Goal: Transaction & Acquisition: Download file/media

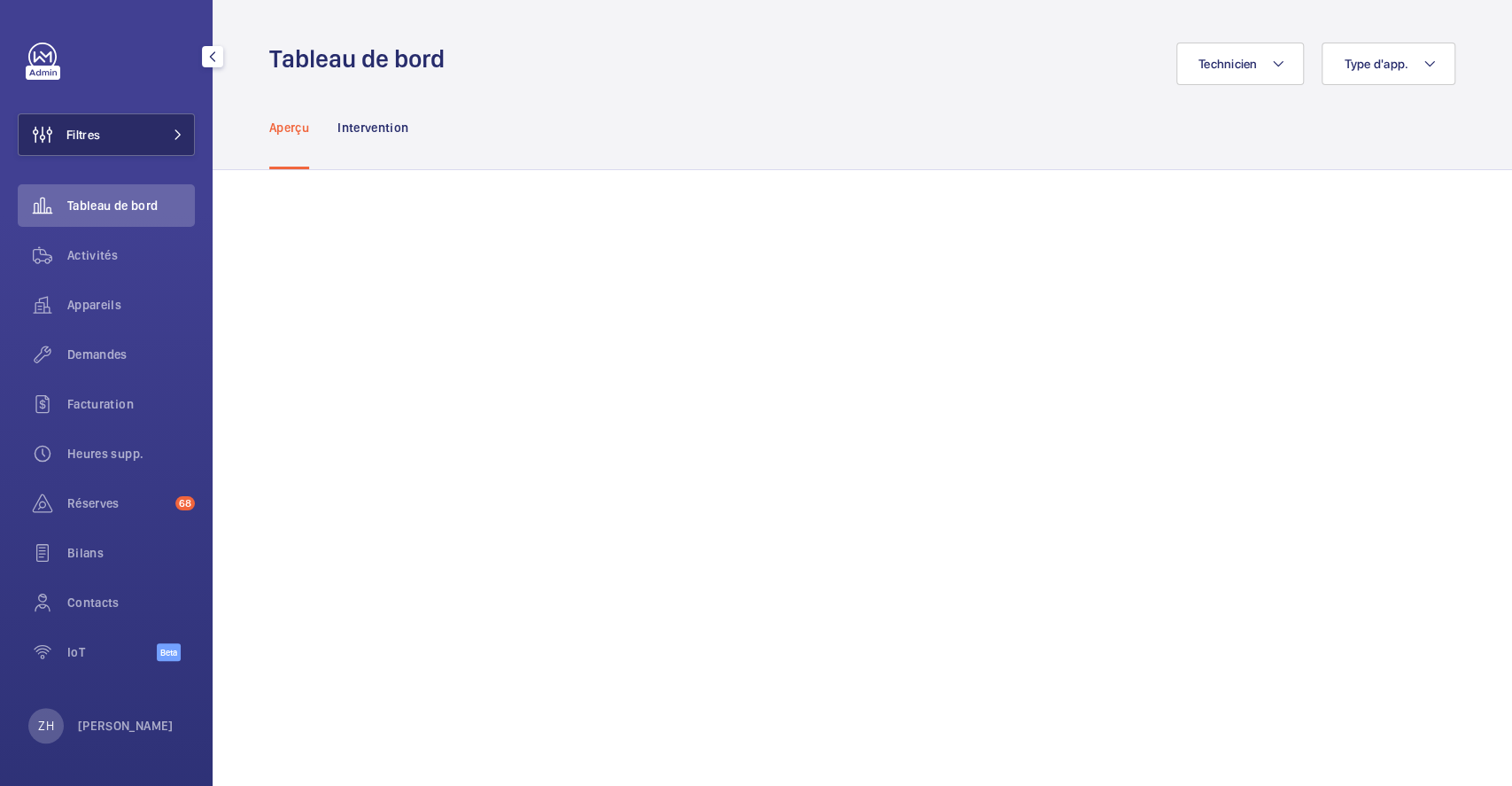
click at [81, 132] on span "Filtres" at bounding box center [82, 135] width 33 height 18
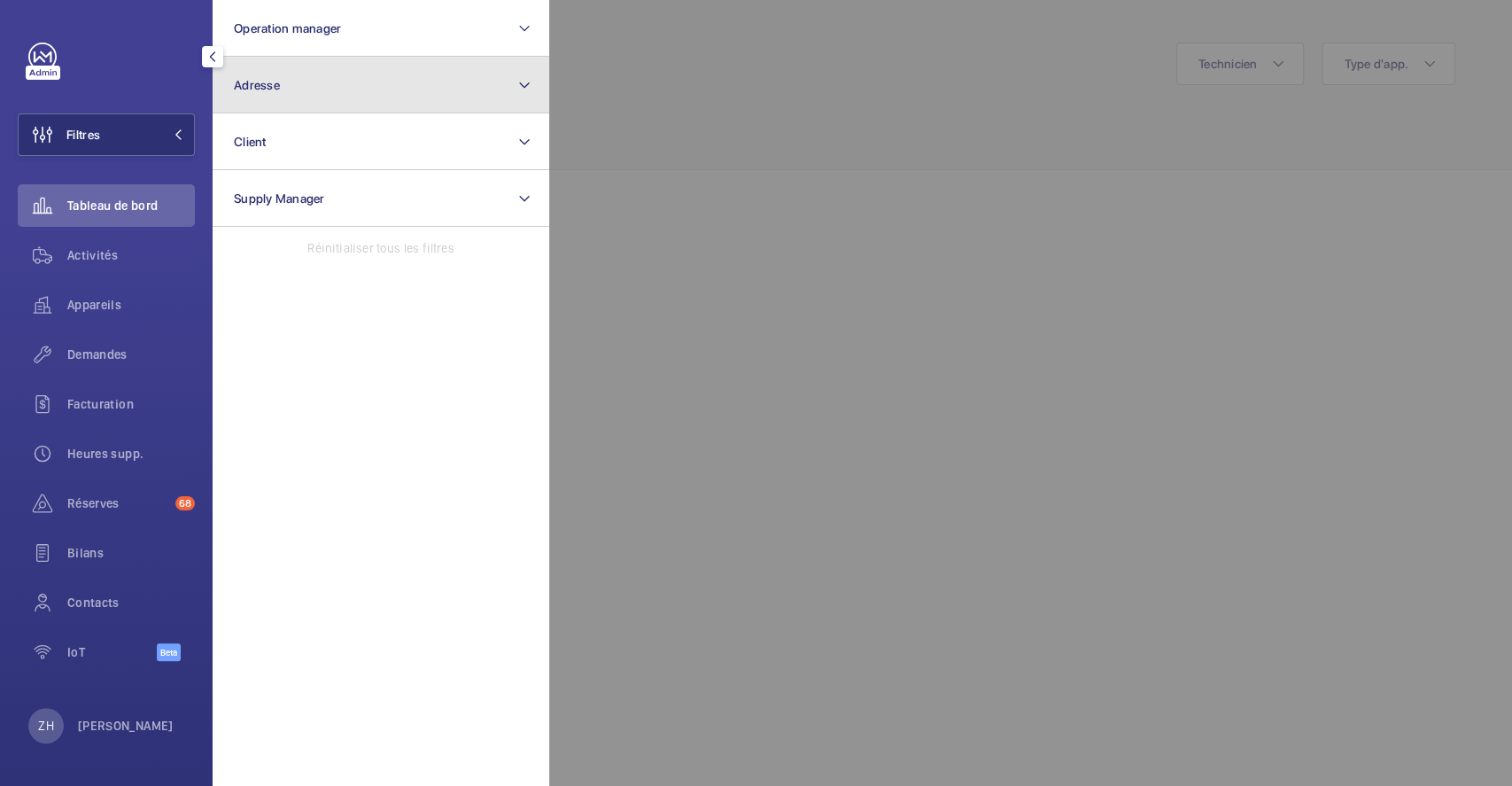
click at [297, 76] on button "Adresse" at bounding box center [381, 84] width 337 height 56
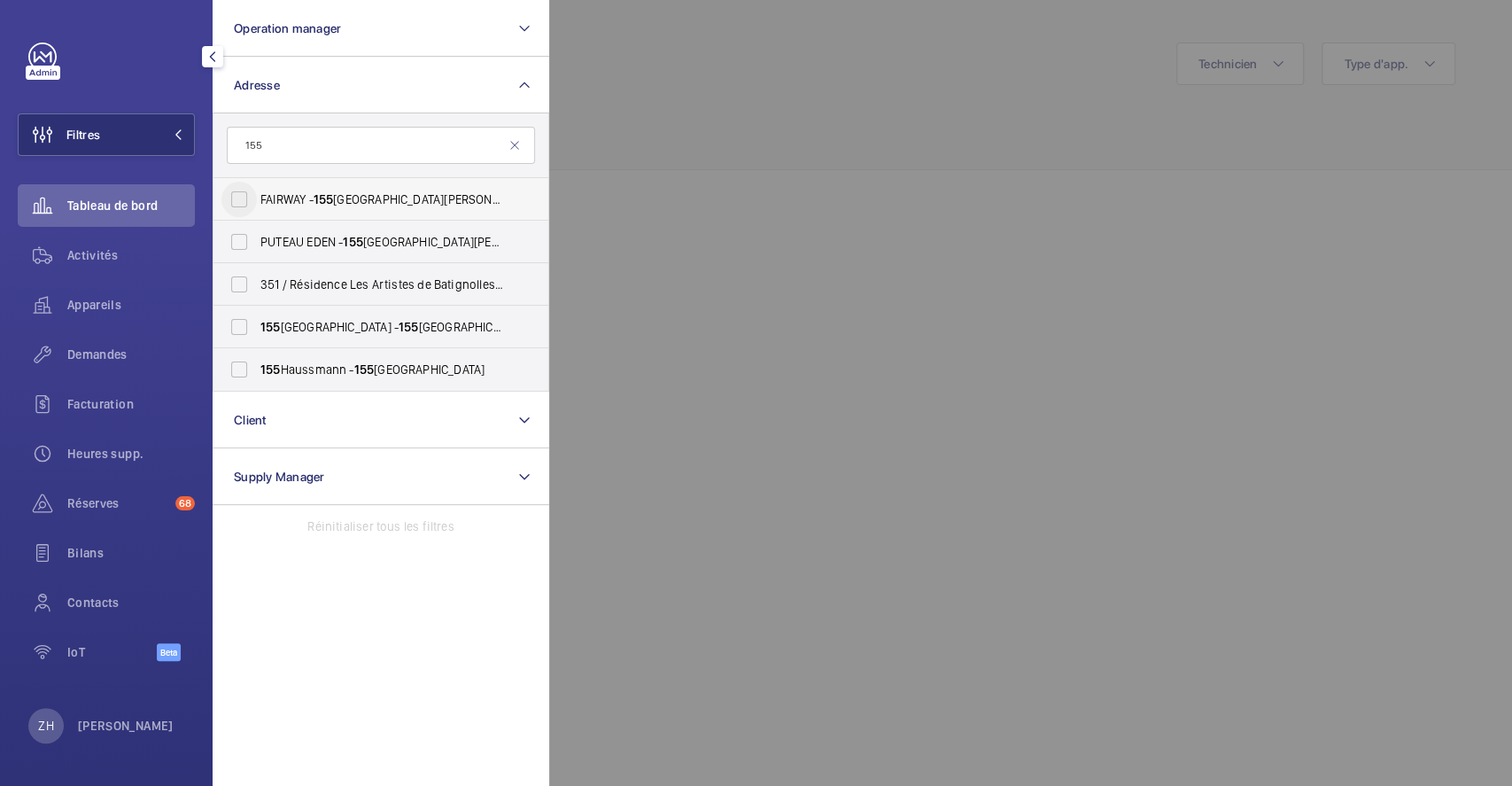
type input "155"
click at [238, 192] on input "FAIRWAY - [STREET_ADDRESS][PERSON_NAME]" at bounding box center [239, 199] width 35 height 35
checkbox input "true"
click at [1059, 104] on div at bounding box center [1304, 393] width 1512 height 786
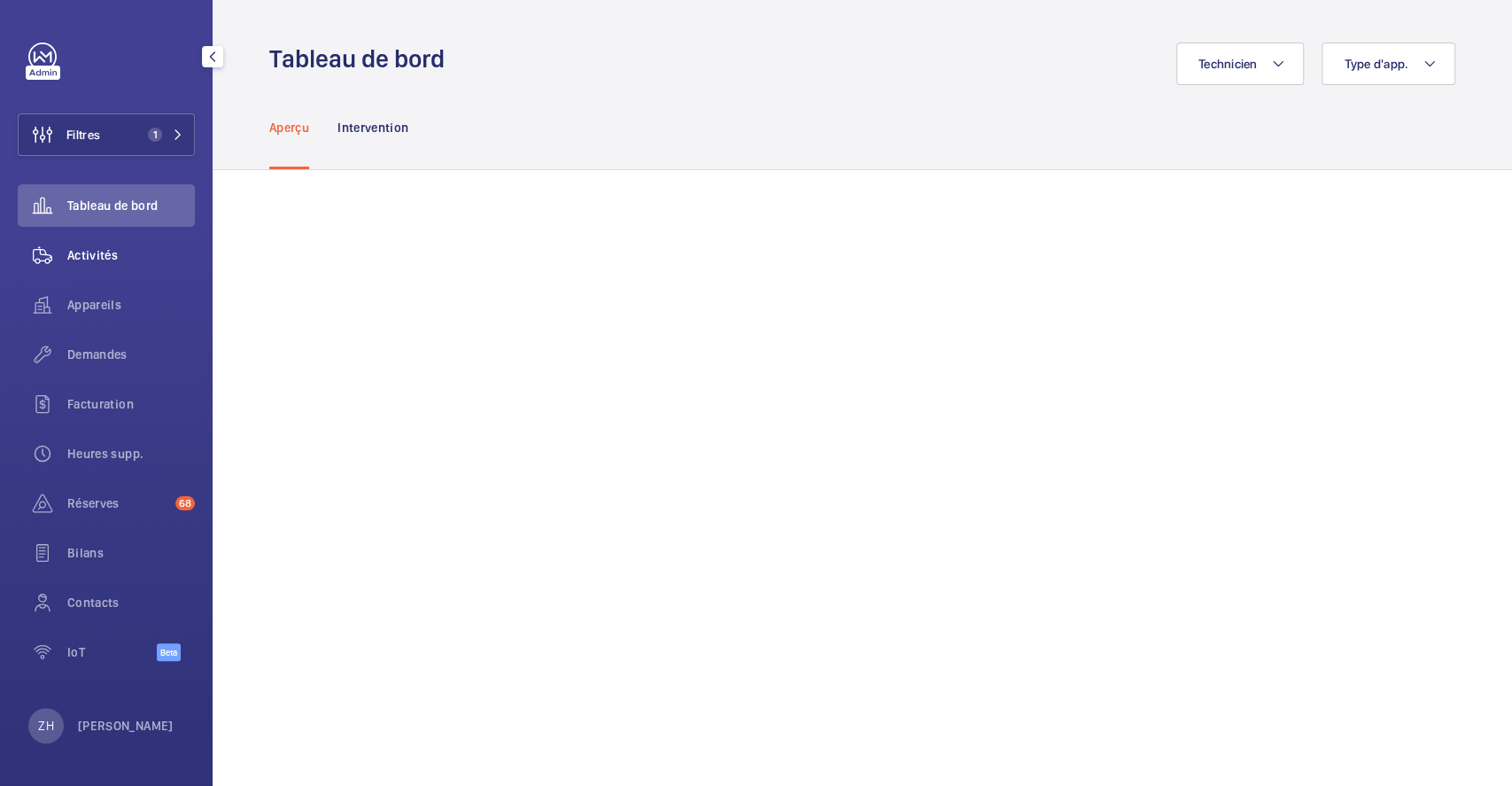
click at [102, 256] on span "Activités" at bounding box center [130, 254] width 127 height 18
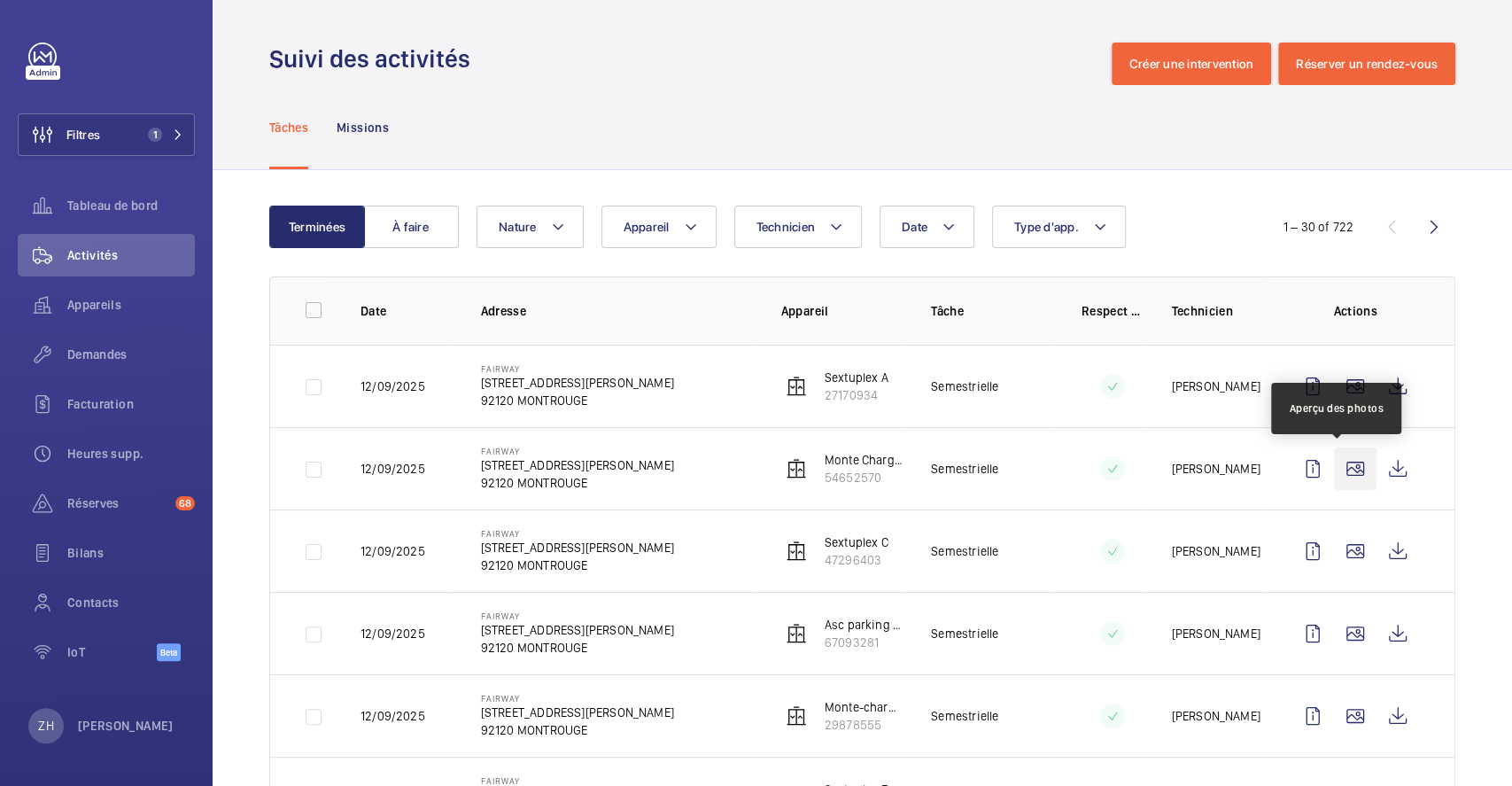
click at [1338, 468] on wm-front-icon-button at bounding box center [1355, 469] width 42 height 42
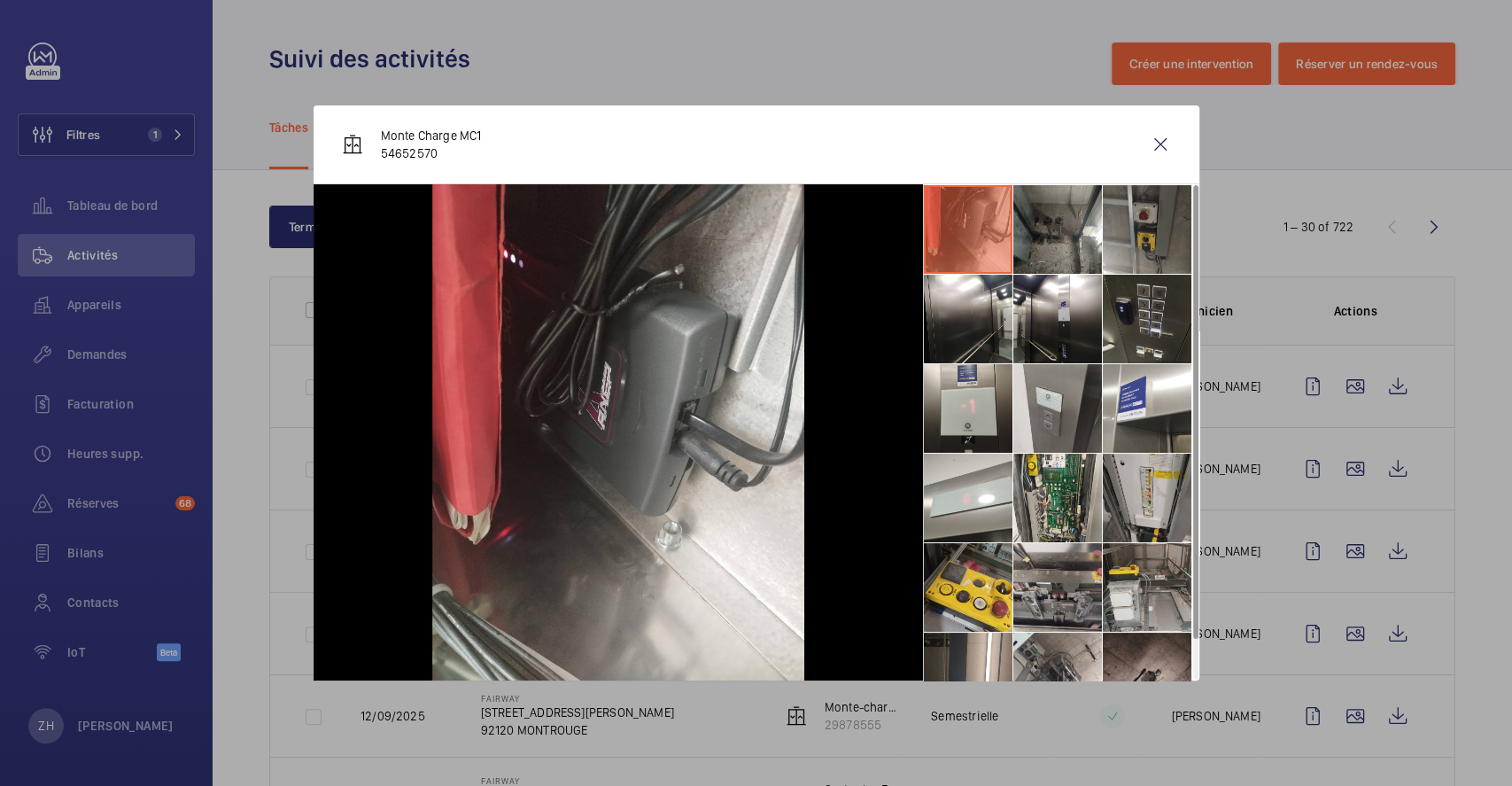
click at [1160, 318] on li at bounding box center [1147, 318] width 89 height 89
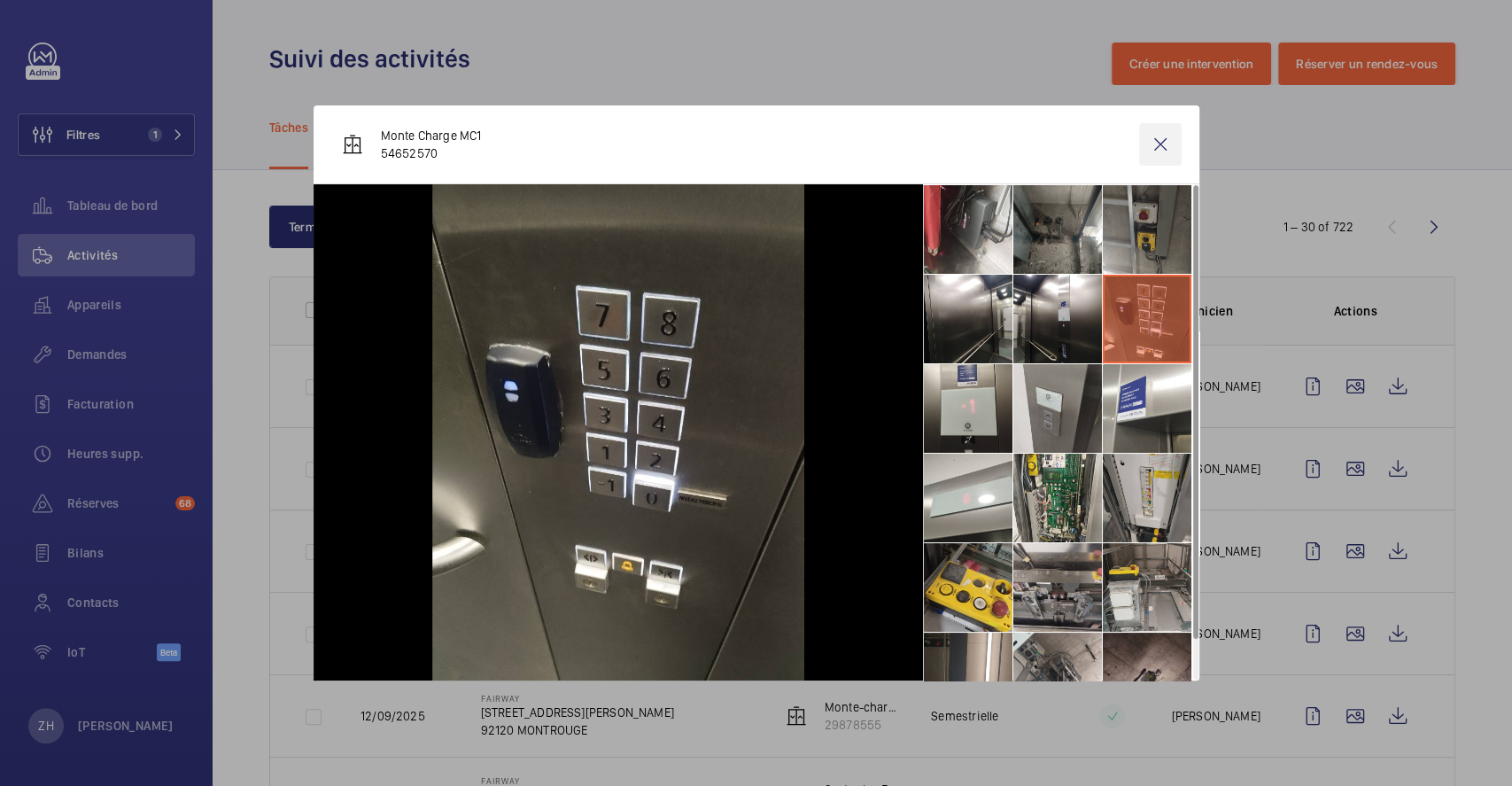
click at [1174, 150] on wm-front-icon-button at bounding box center [1160, 144] width 42 height 42
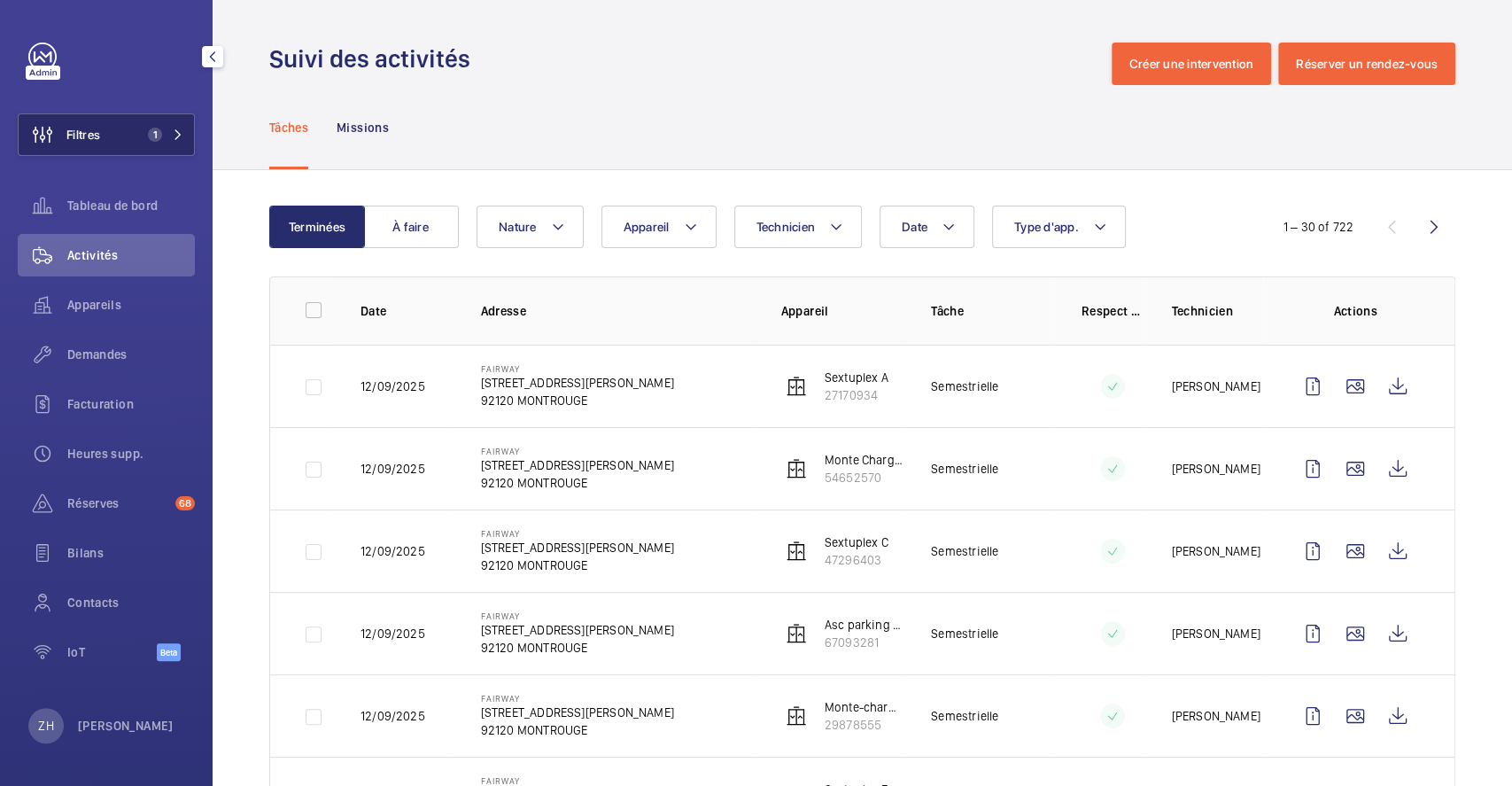
click at [107, 138] on button "Filtres 1" at bounding box center [106, 135] width 177 height 42
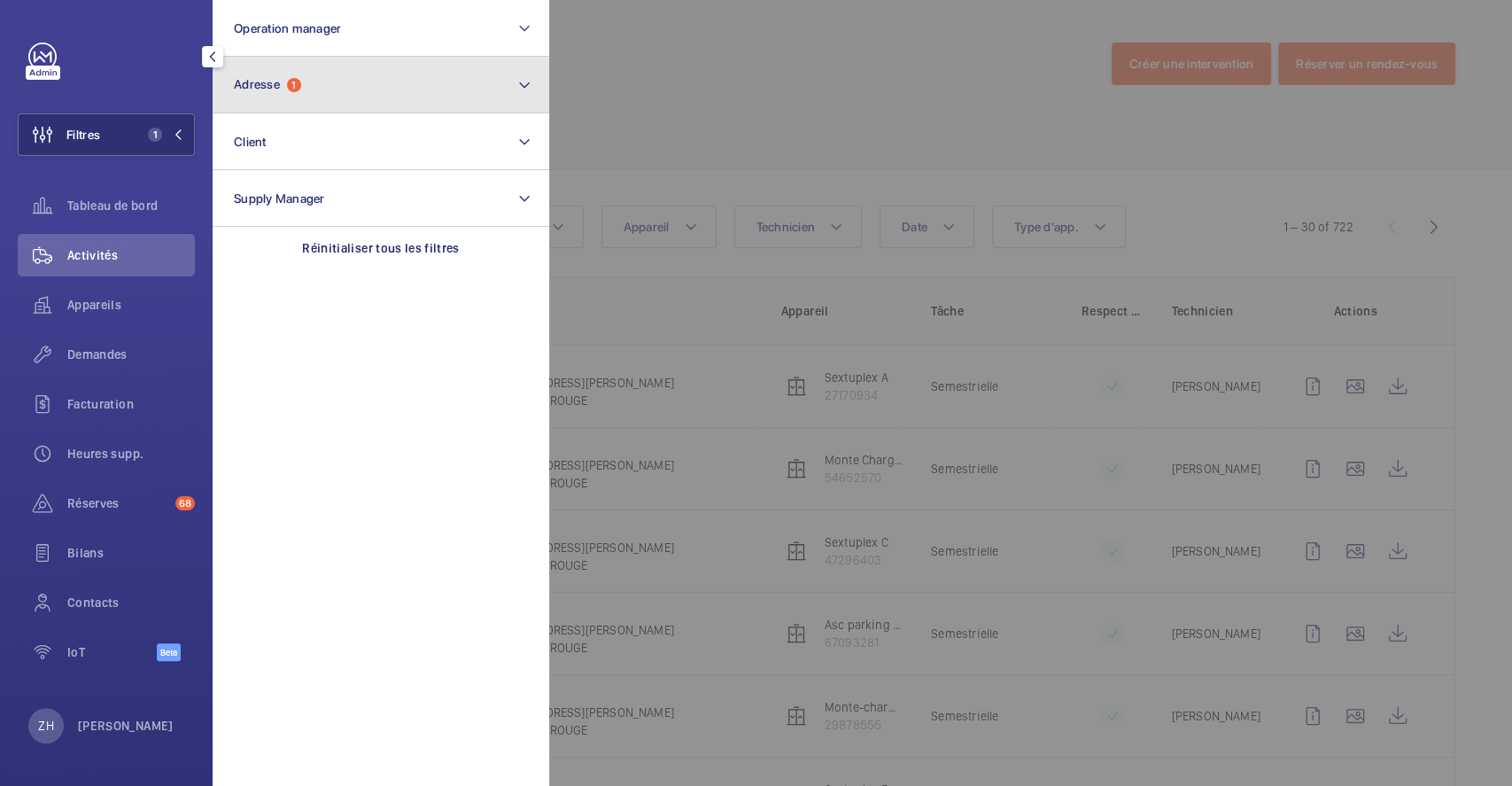
click at [347, 78] on button "Adresse 1" at bounding box center [381, 84] width 337 height 56
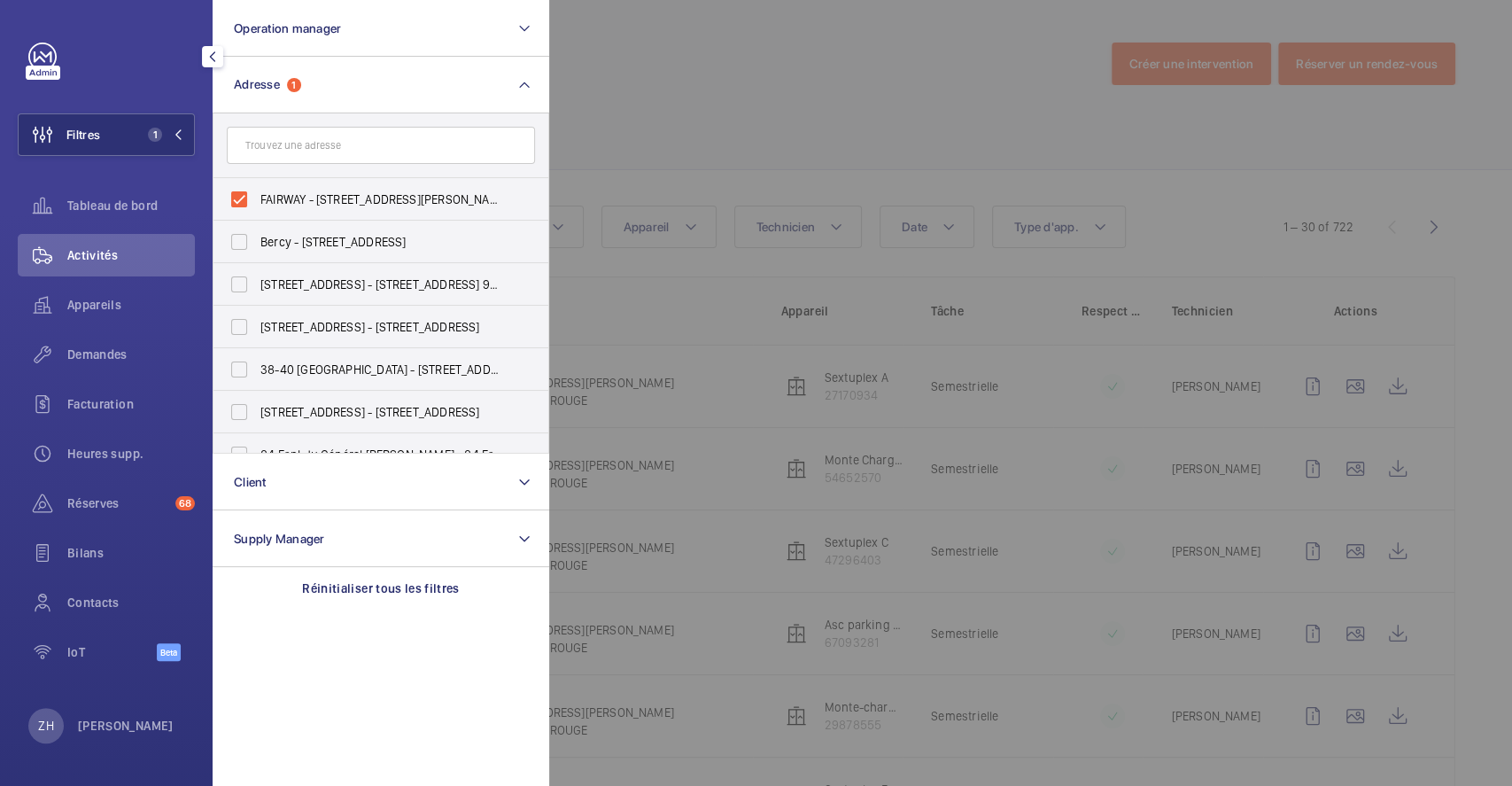
click at [668, 91] on div at bounding box center [1304, 393] width 1512 height 786
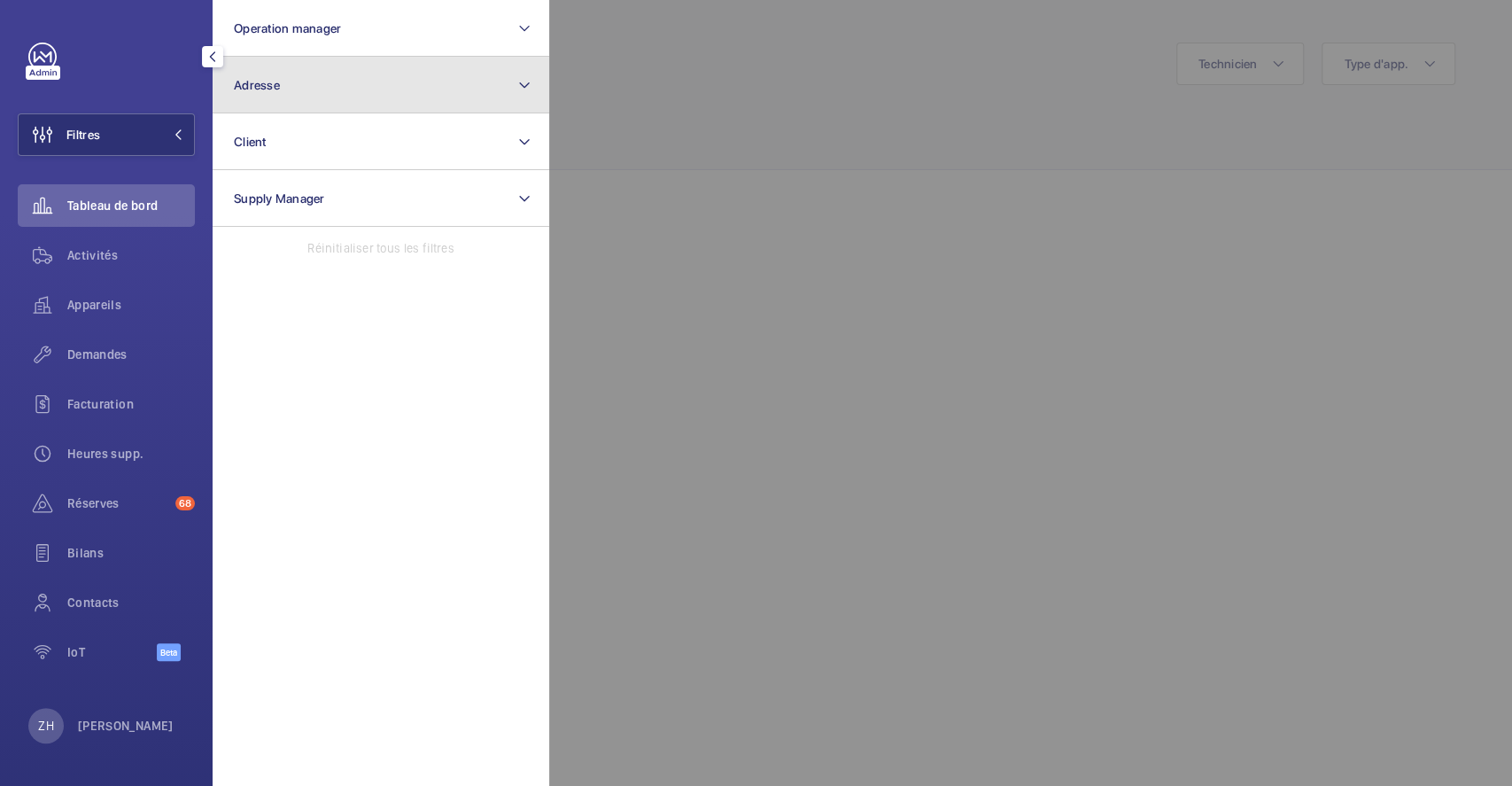
click at [326, 81] on button "Adresse" at bounding box center [381, 84] width 337 height 56
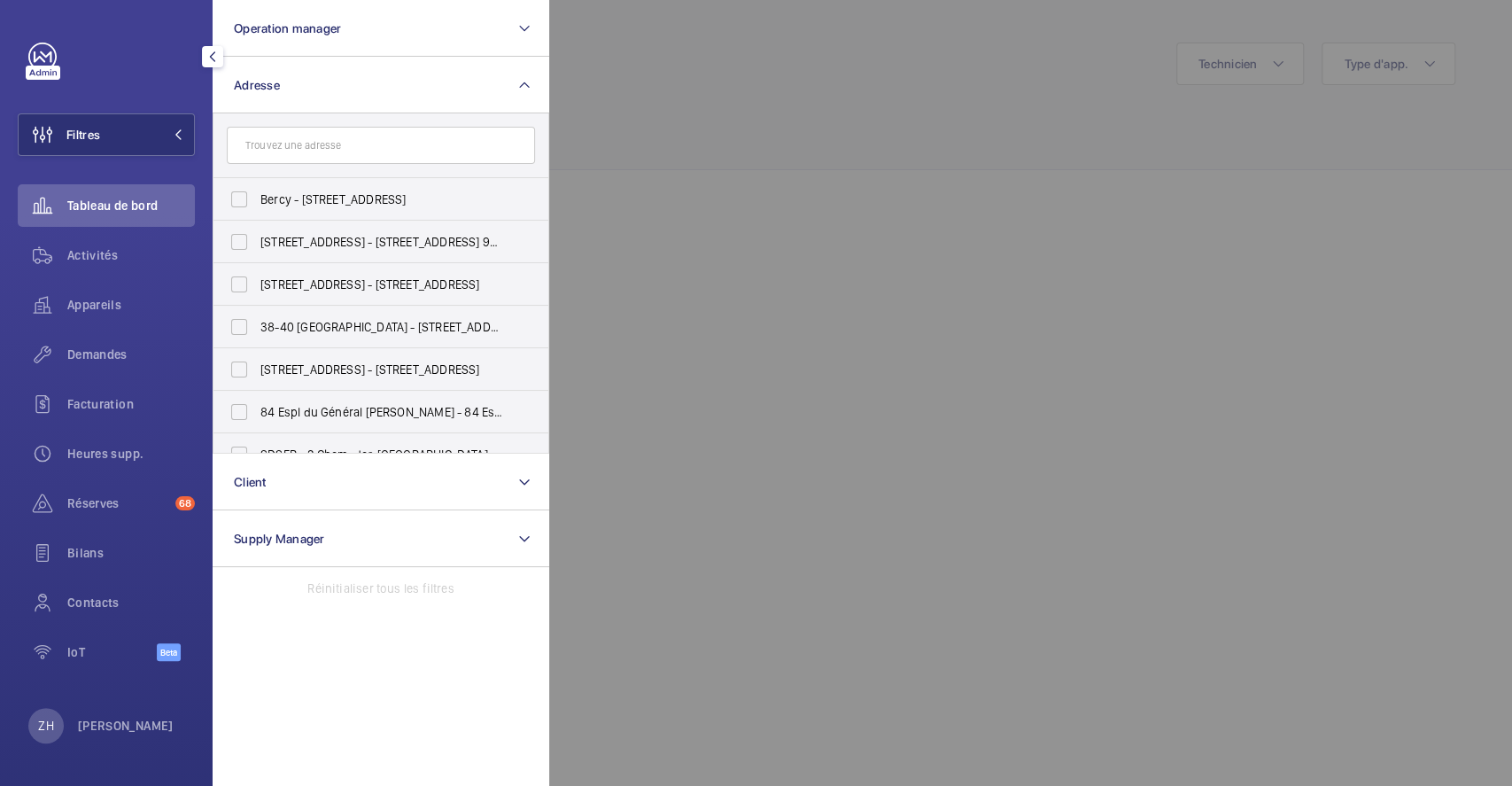
click at [326, 138] on input "text" at bounding box center [381, 144] width 308 height 37
type input "1"
type input "&"
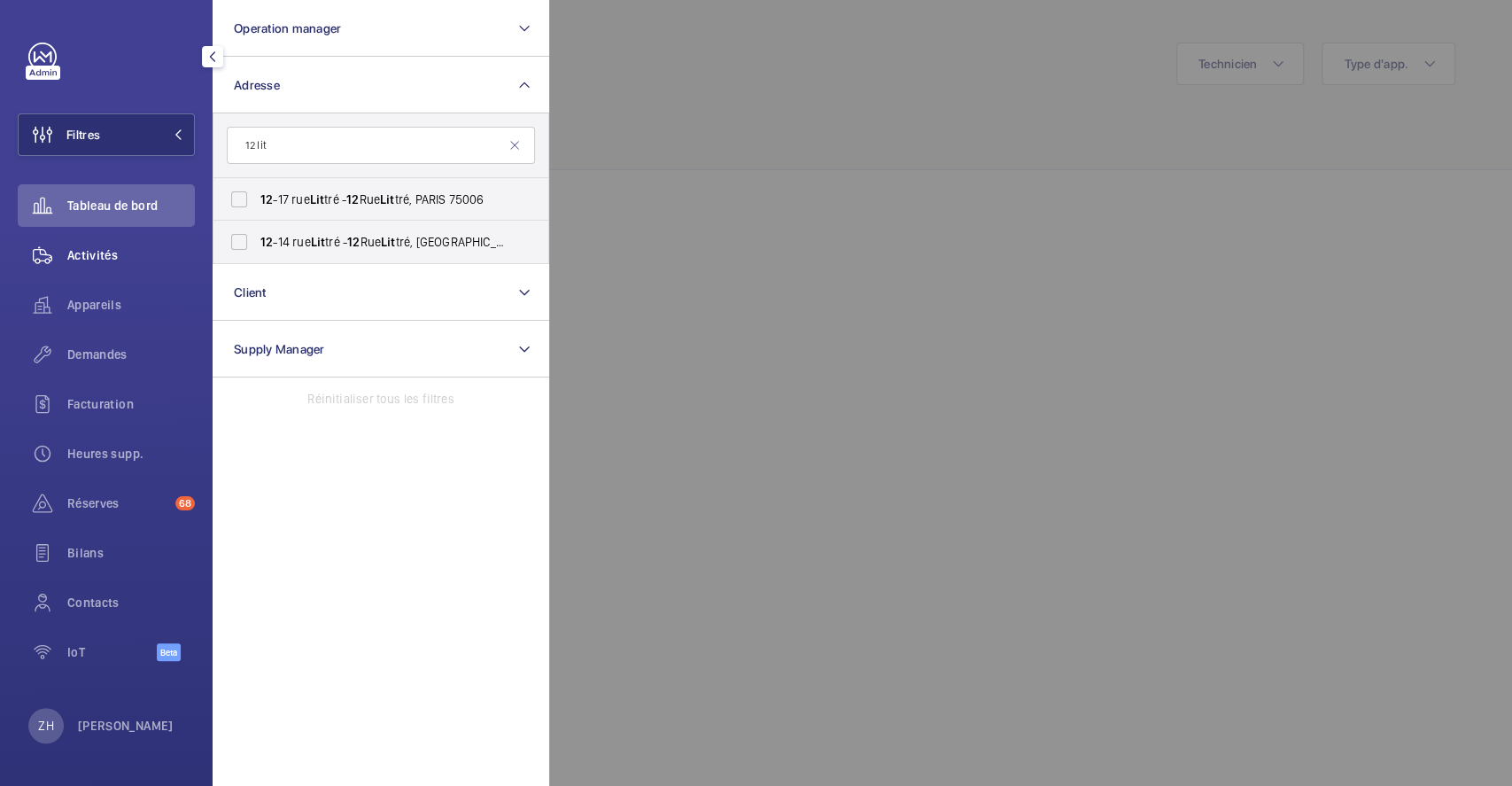
type input "12 lit"
drag, startPoint x: 121, startPoint y: 257, endPoint x: 191, endPoint y: 226, distance: 76.6
click at [121, 256] on span "Activités" at bounding box center [130, 254] width 127 height 18
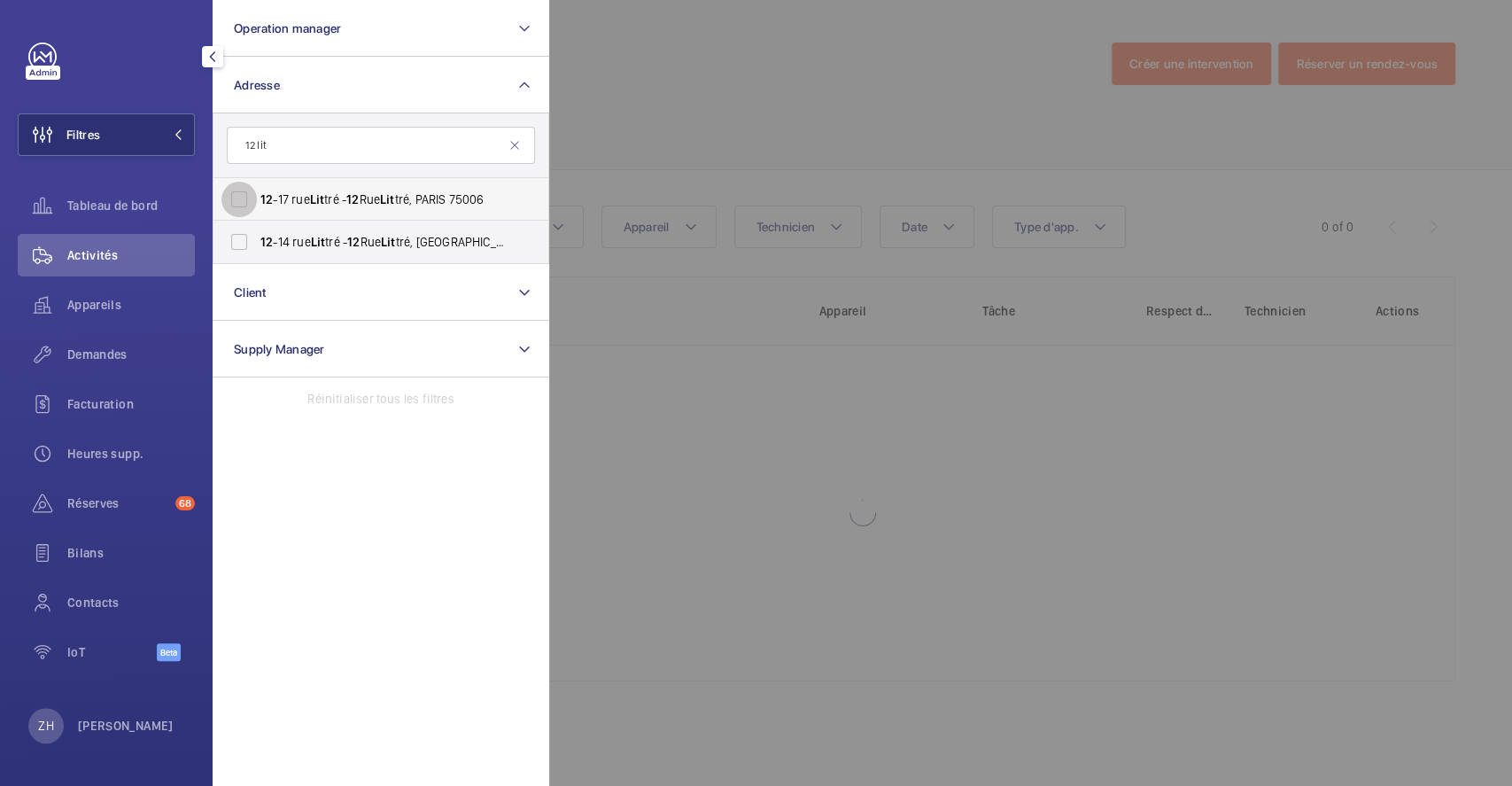
click at [238, 194] on input "[GEOGRAPHIC_DATA] - [STREET_ADDRESS]" at bounding box center [239, 199] width 35 height 35
checkbox input "true"
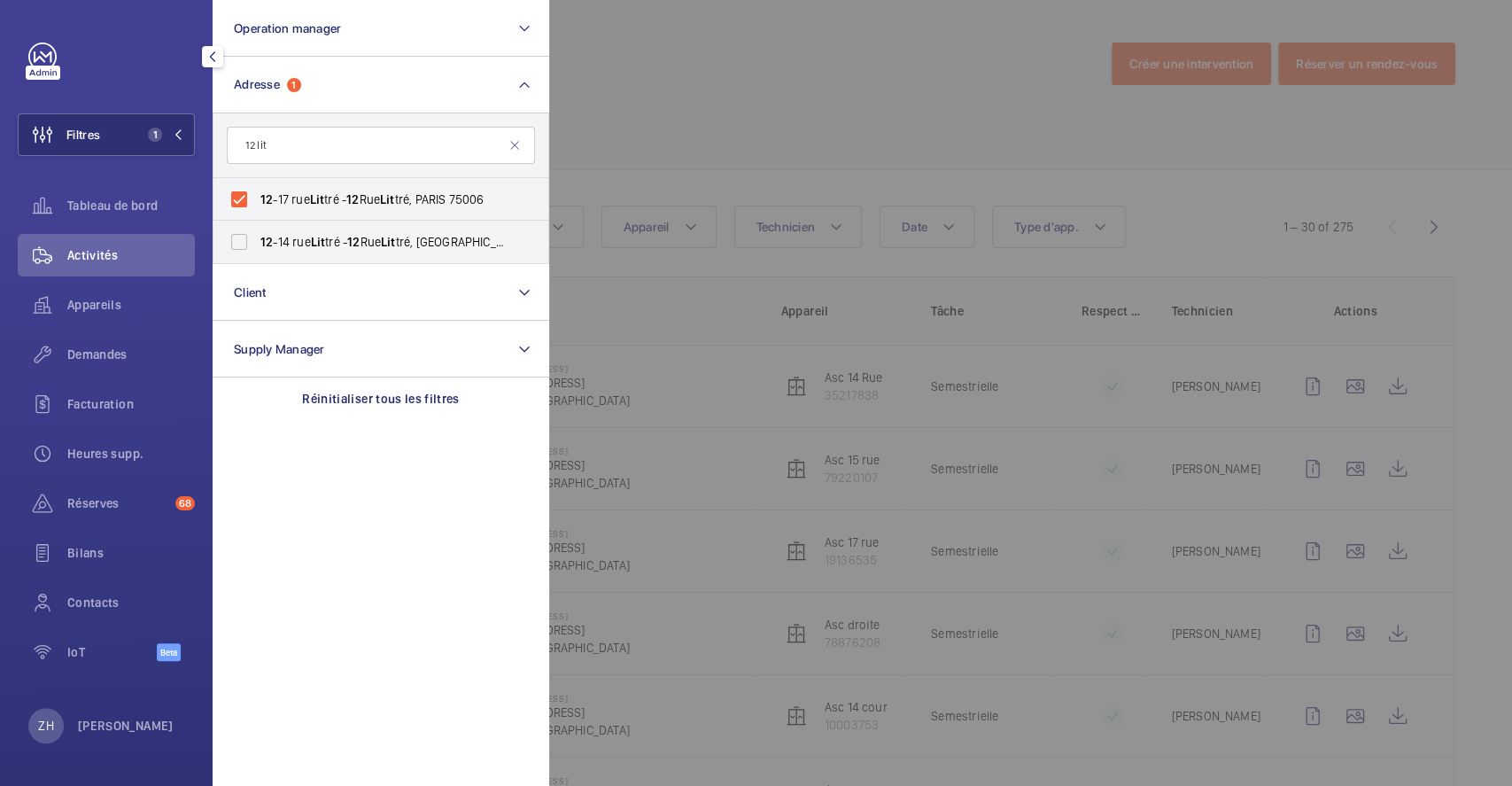
click at [752, 102] on div at bounding box center [1304, 393] width 1512 height 786
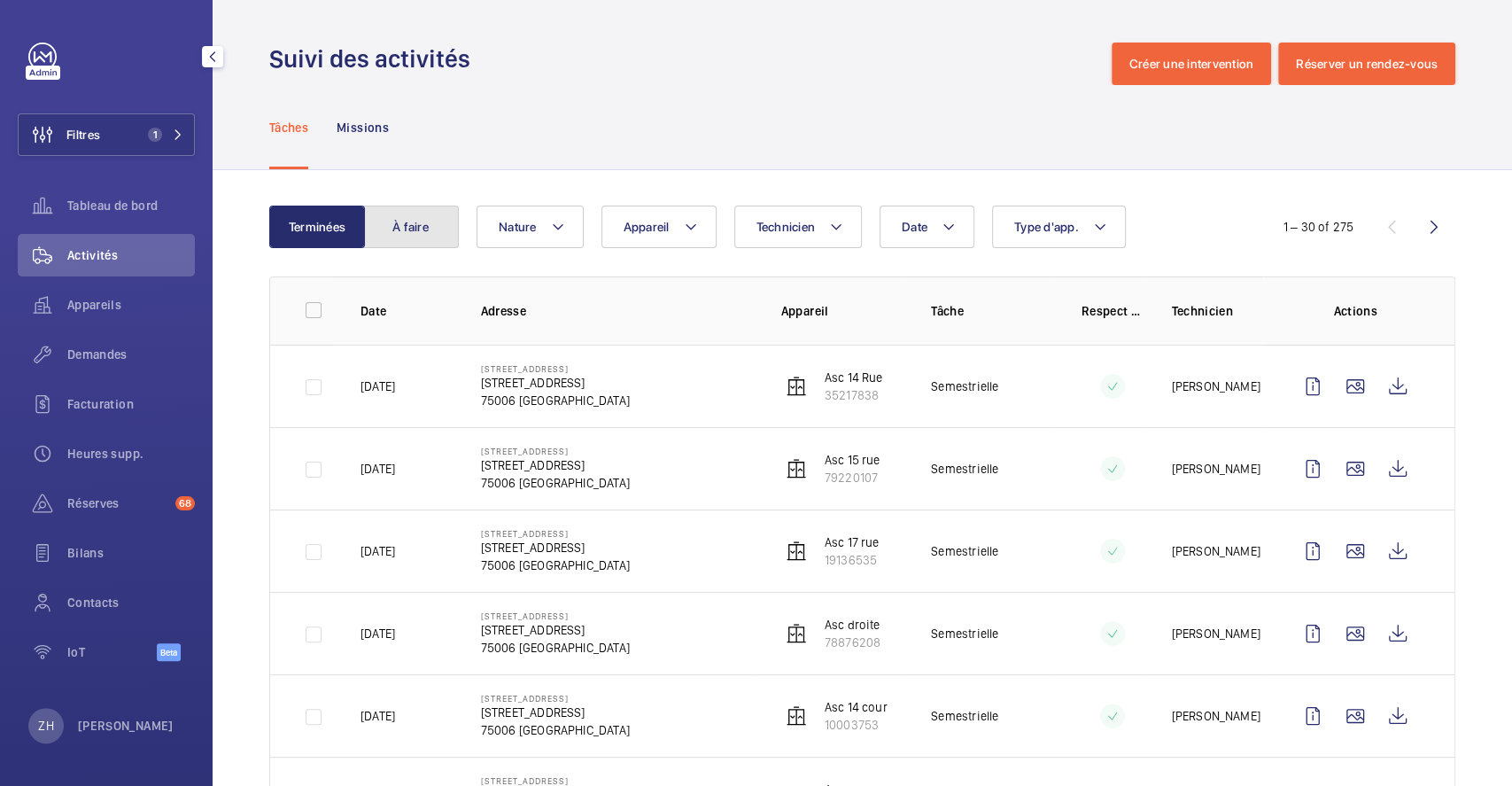
click at [430, 215] on button "À faire" at bounding box center [411, 227] width 96 height 42
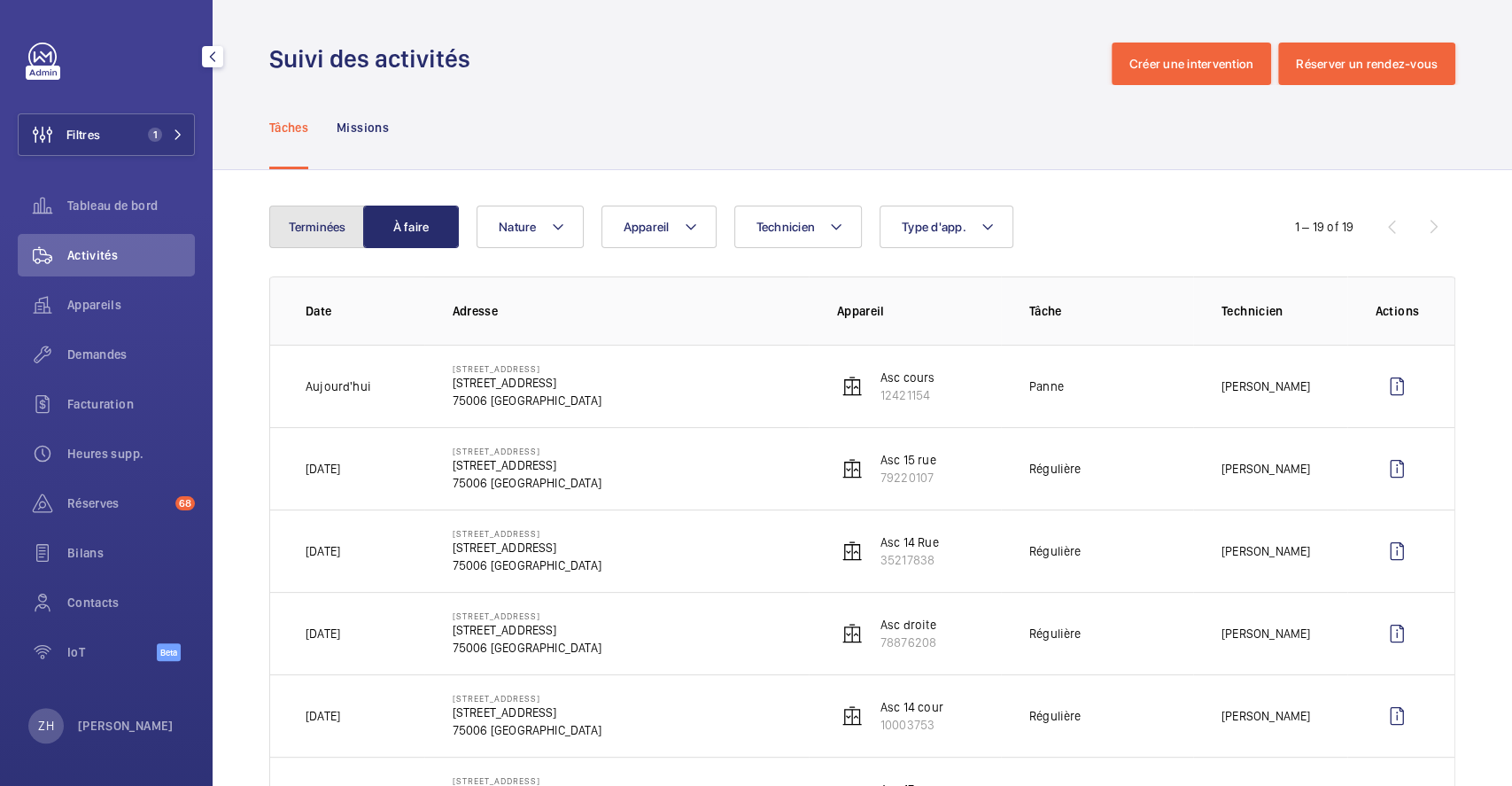
click at [302, 228] on button "Terminées" at bounding box center [318, 227] width 96 height 42
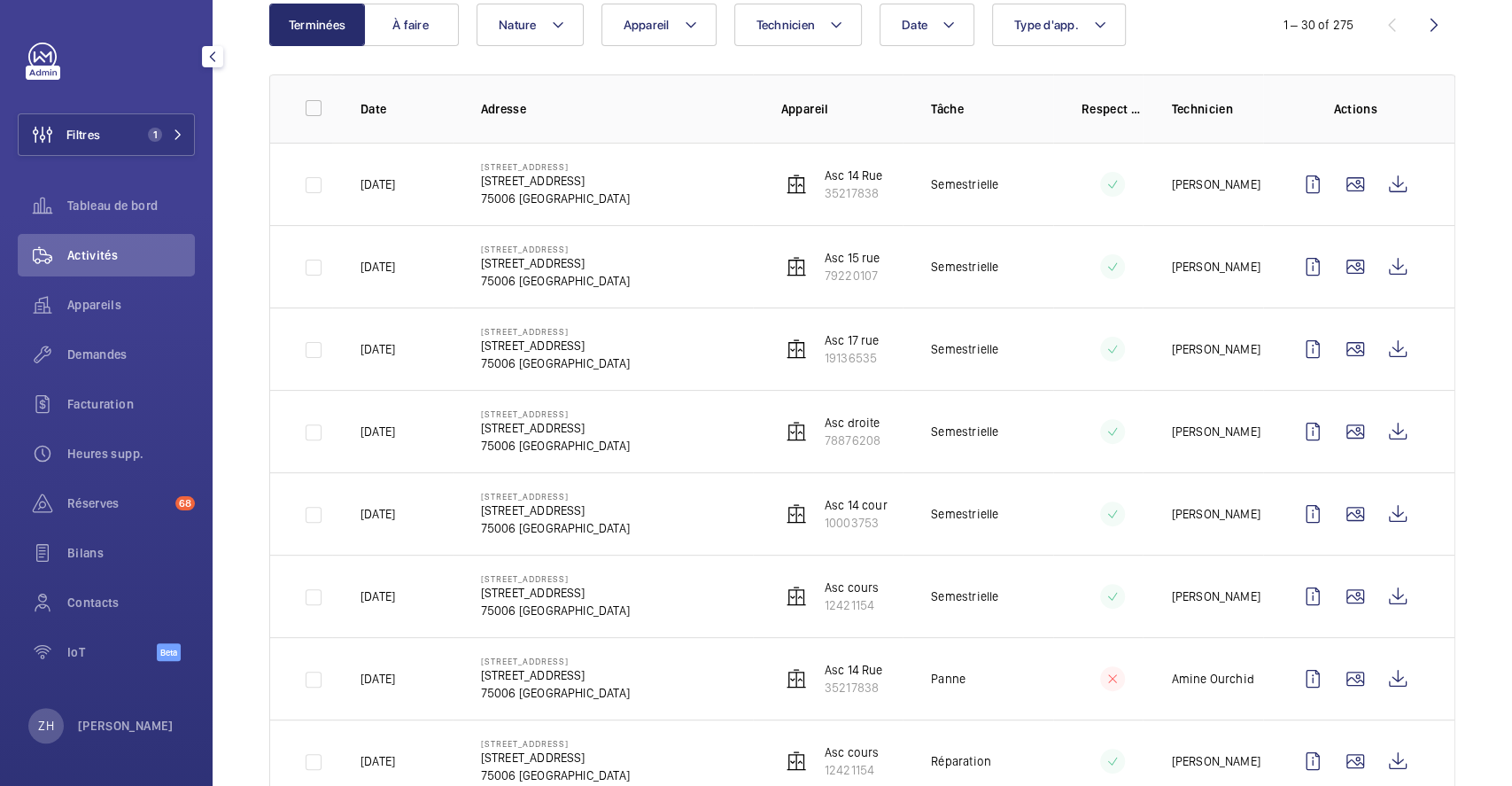
scroll to position [235, 0]
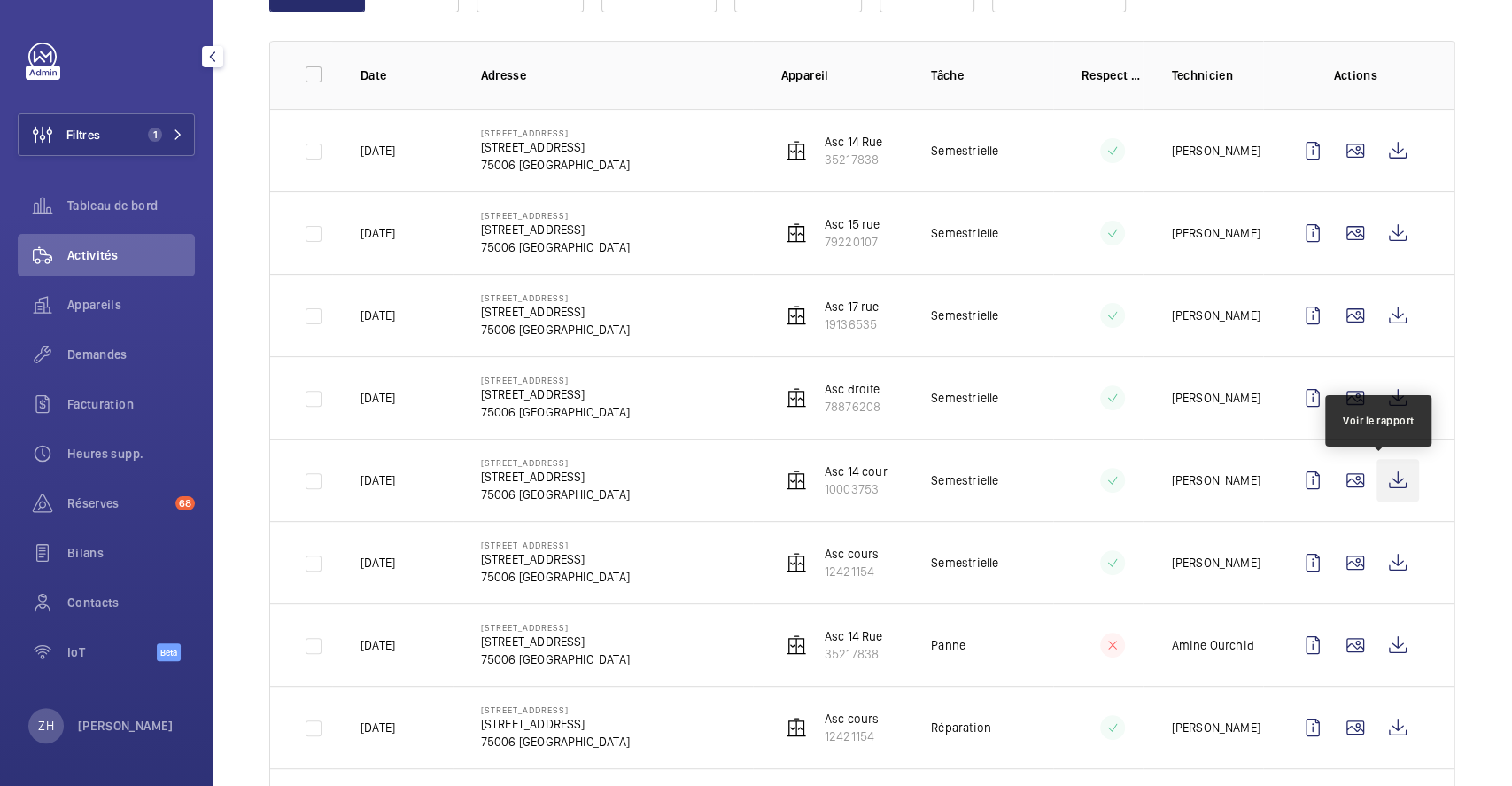
click at [1396, 486] on wm-front-icon-button at bounding box center [1397, 480] width 42 height 42
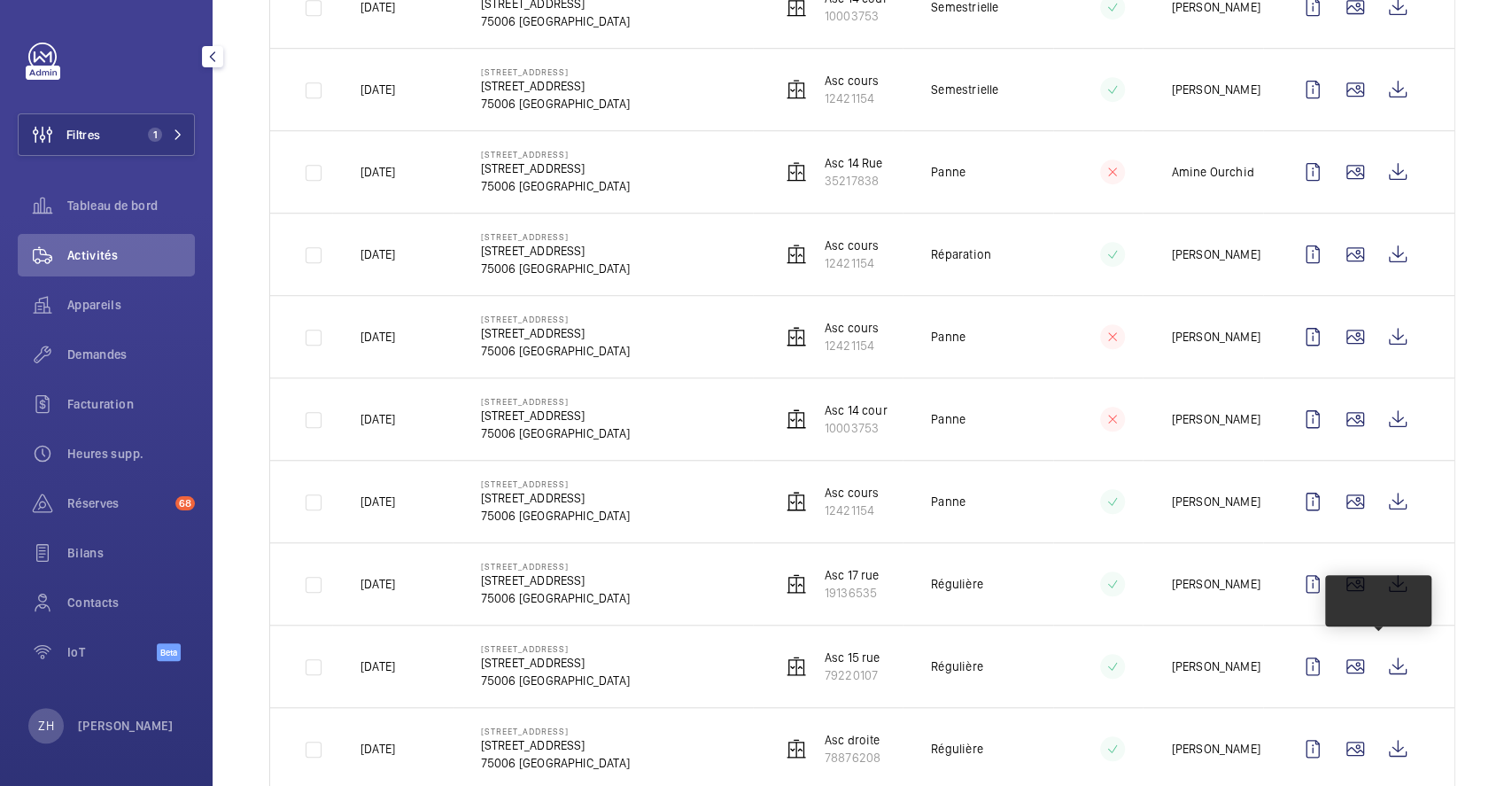
scroll to position [590, 0]
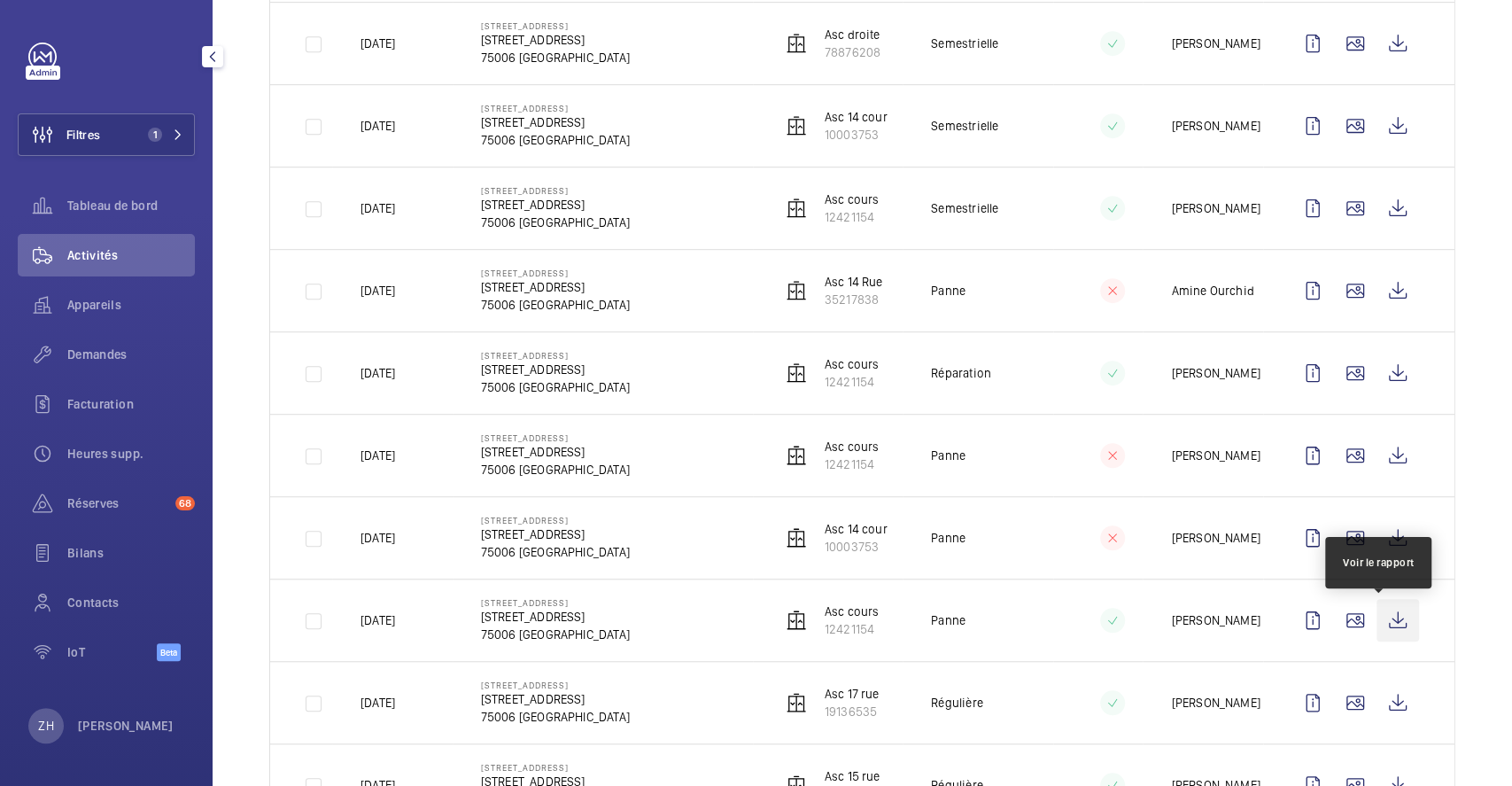
click at [1385, 630] on wm-front-icon-button at bounding box center [1397, 620] width 42 height 42
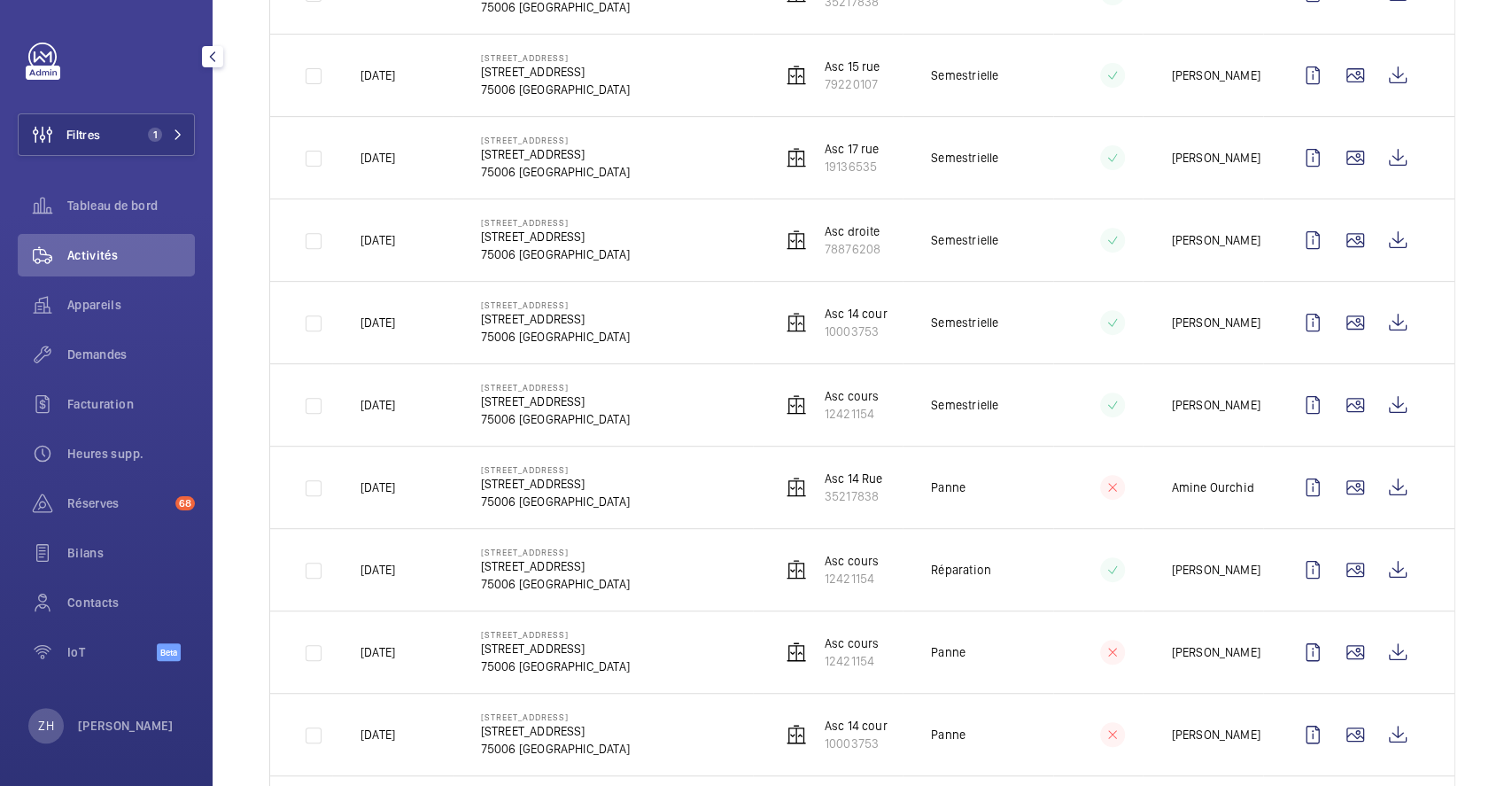
scroll to position [354, 0]
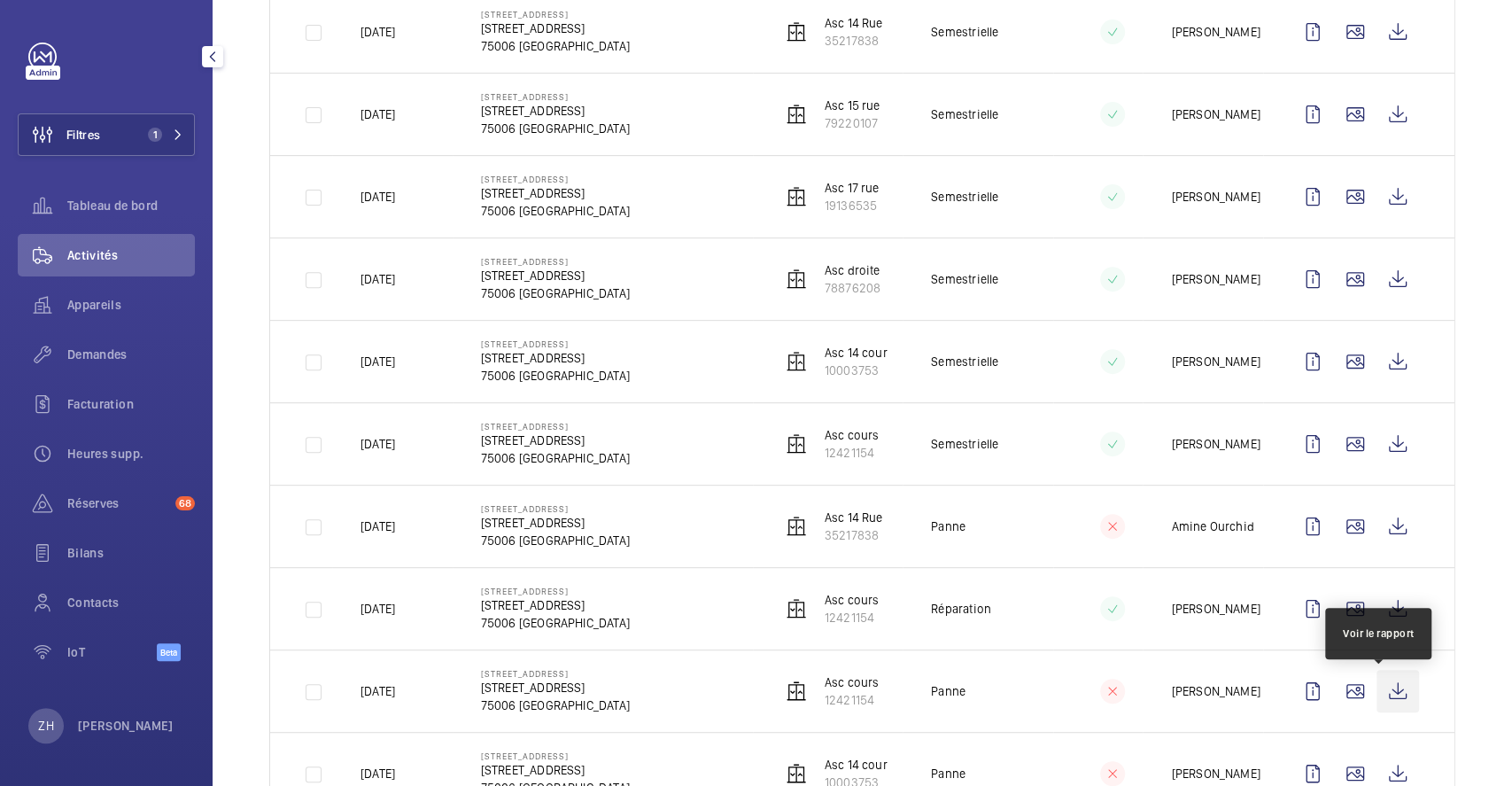
click at [1389, 698] on wm-front-icon-button at bounding box center [1397, 690] width 42 height 42
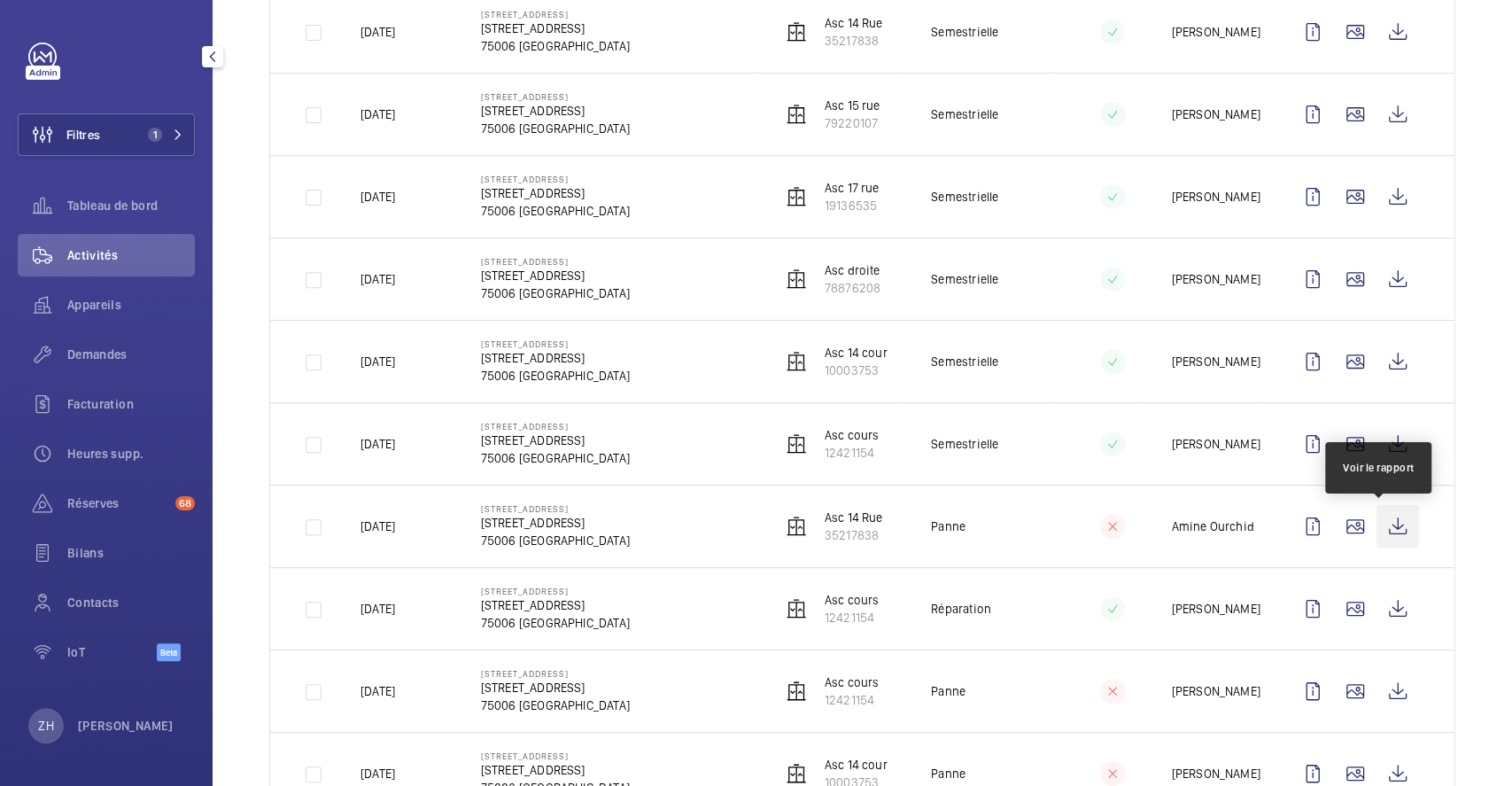
click at [1382, 525] on wm-front-icon-button at bounding box center [1397, 526] width 42 height 42
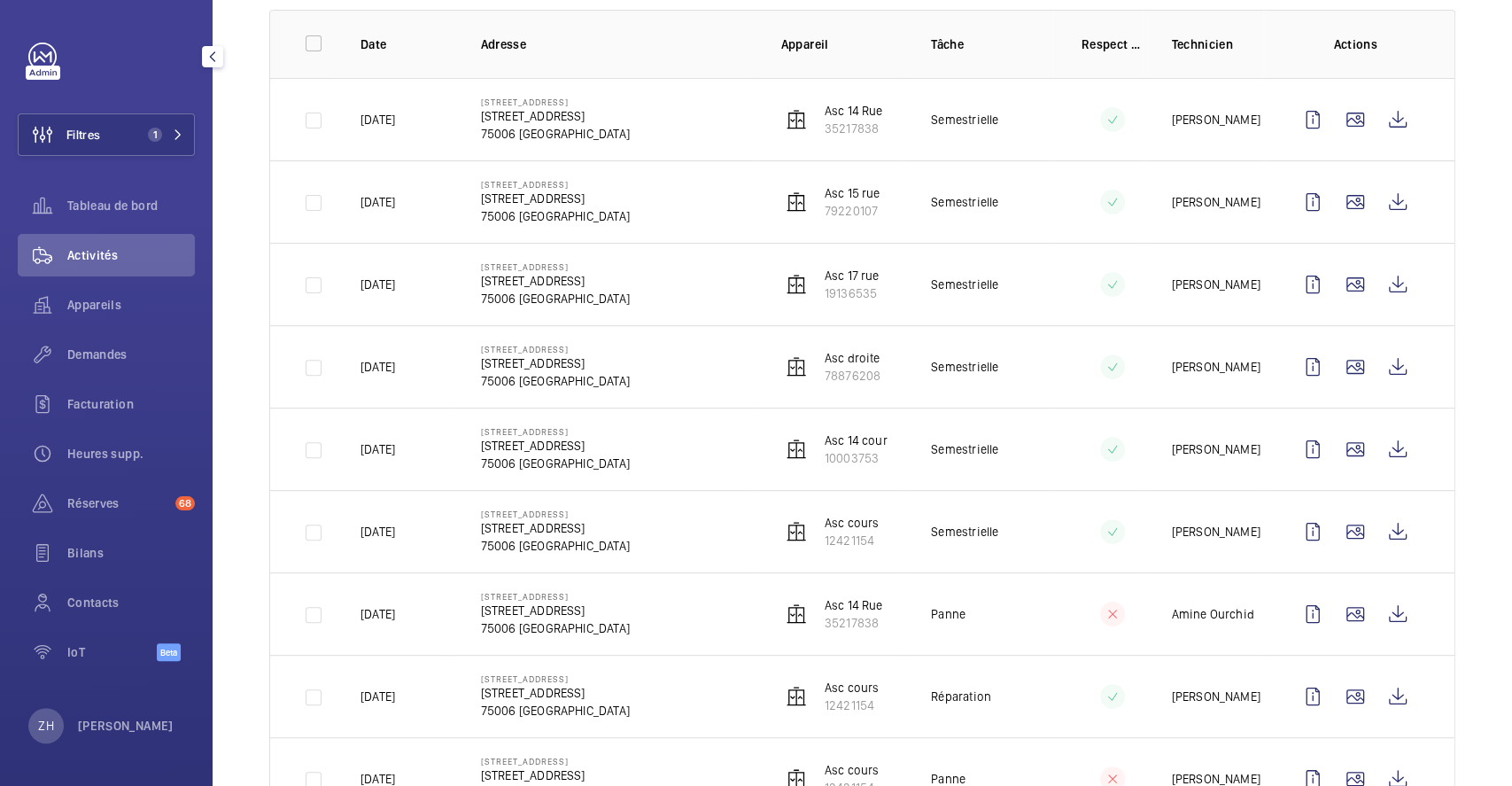
scroll to position [235, 0]
